Goal: Navigation & Orientation: Find specific page/section

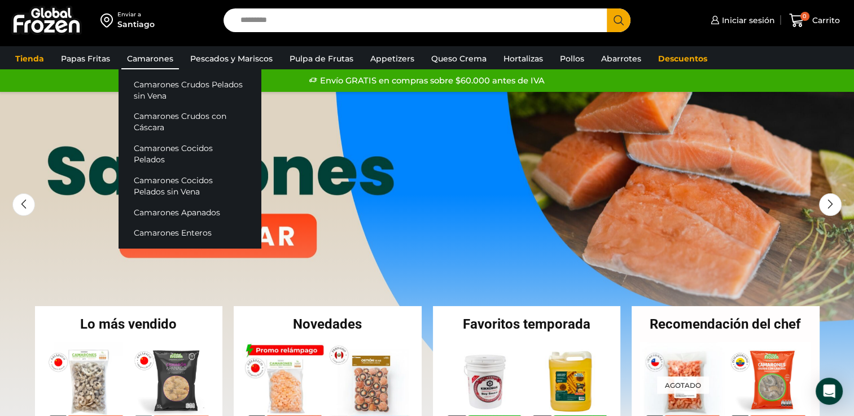
click at [146, 55] on link "Camarones" at bounding box center [150, 58] width 58 height 21
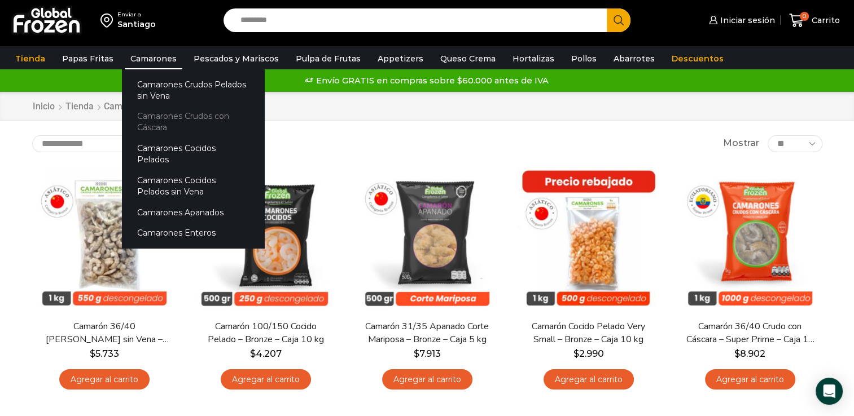
click at [150, 117] on link "Camarones Crudos con Cáscara" at bounding box center [193, 122] width 142 height 32
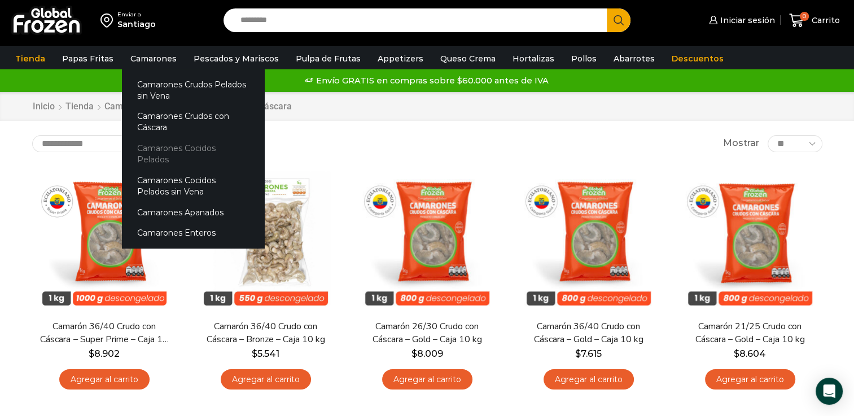
click at [156, 150] on link "Camarones Cocidos Pelados" at bounding box center [193, 154] width 142 height 32
